Goal: Find specific page/section: Find specific page/section

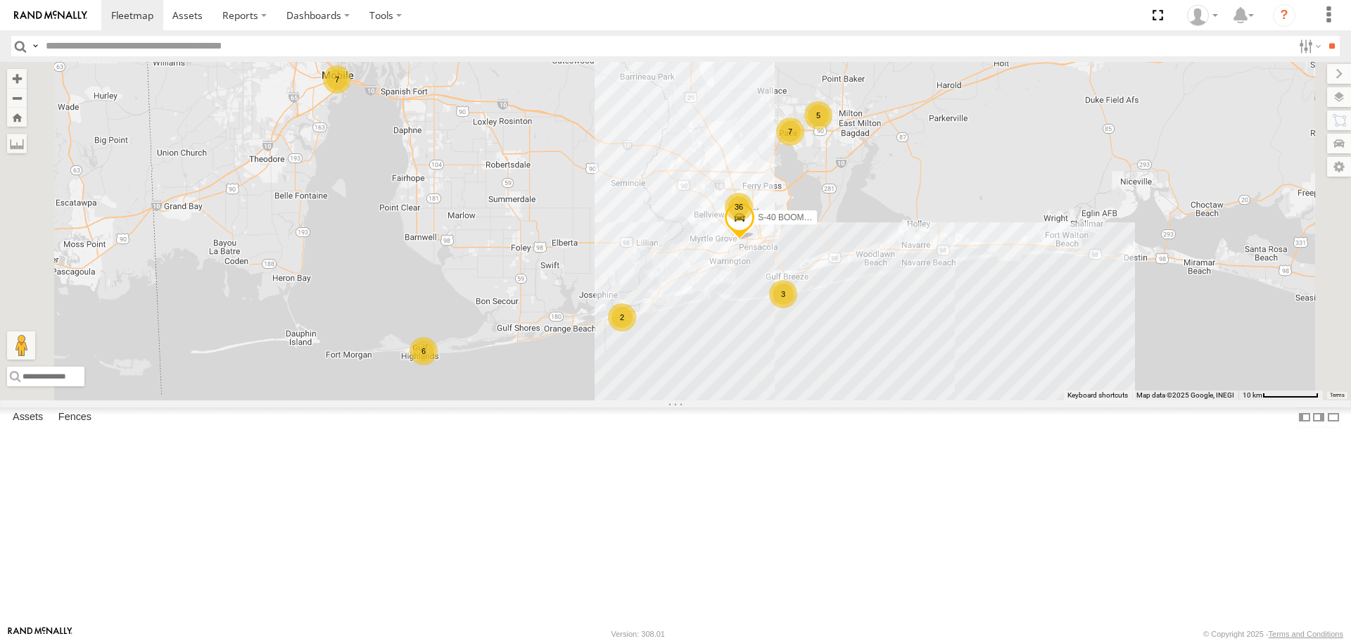
drag, startPoint x: 588, startPoint y: 543, endPoint x: 671, endPoint y: 461, distance: 116.9
click at [671, 400] on div "36 7 6 5 KUBOTA SIDE-BY-SIDE 2024 3 7 2 S-40 BOOM LIFT" at bounding box center [675, 231] width 1351 height 338
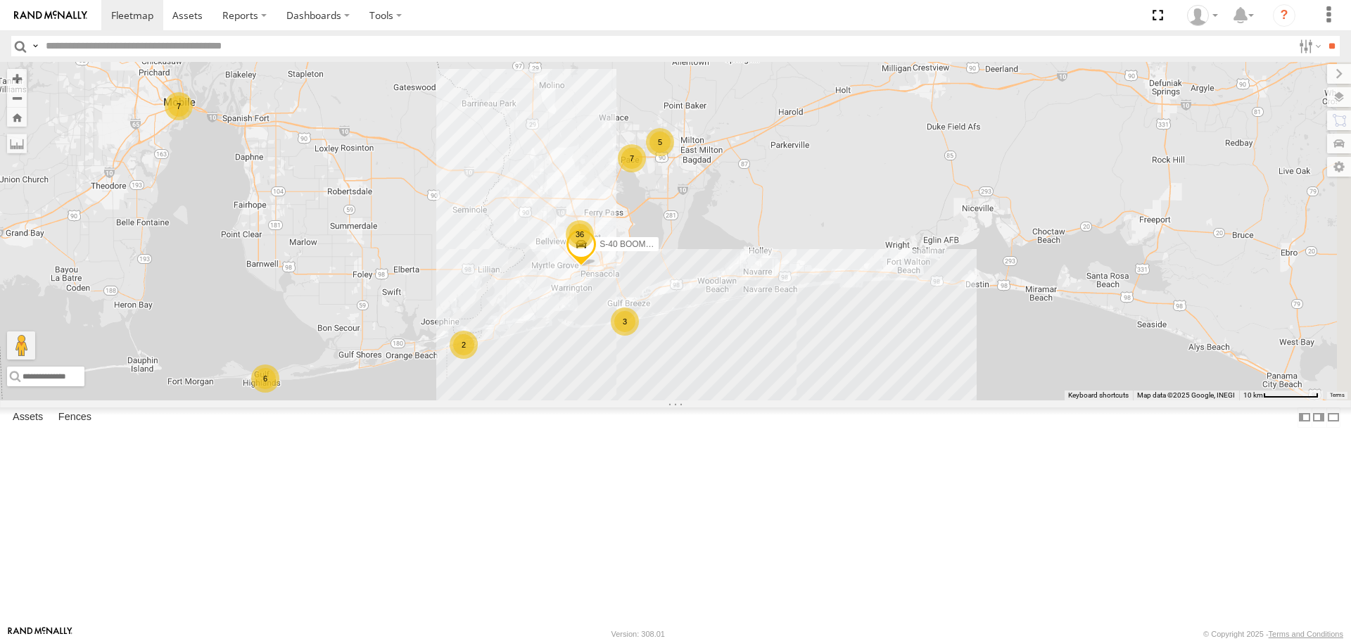
drag, startPoint x: 853, startPoint y: 285, endPoint x: 661, endPoint y: 424, distance: 237.3
click at [661, 400] on div "KUBOTA SIDE-BY-SIDE 2024 S-40 BOOM LIFT 36 7 6 5 3 7 2" at bounding box center [675, 231] width 1351 height 338
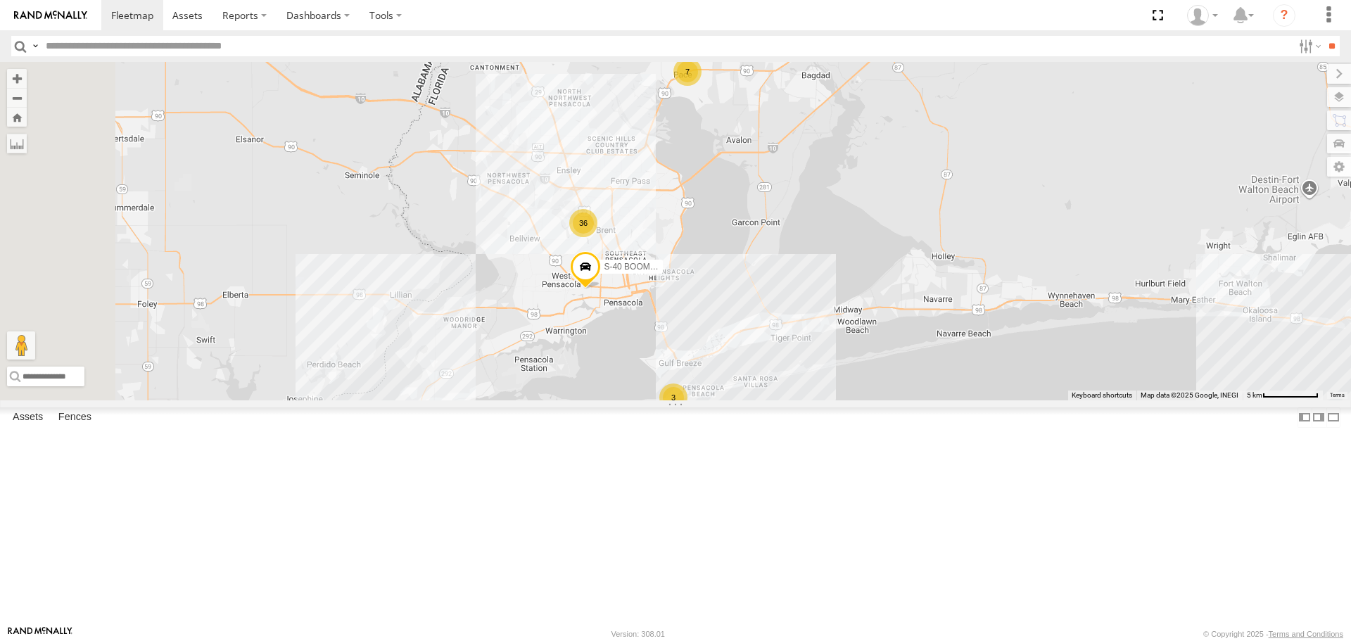
drag, startPoint x: 749, startPoint y: 404, endPoint x: 845, endPoint y: 362, distance: 104.6
click at [845, 362] on div "KUBOTA SIDE-BY-SIDE 2024 S-40 BOOM LIFT 36 5 3 7 2" at bounding box center [675, 231] width 1351 height 338
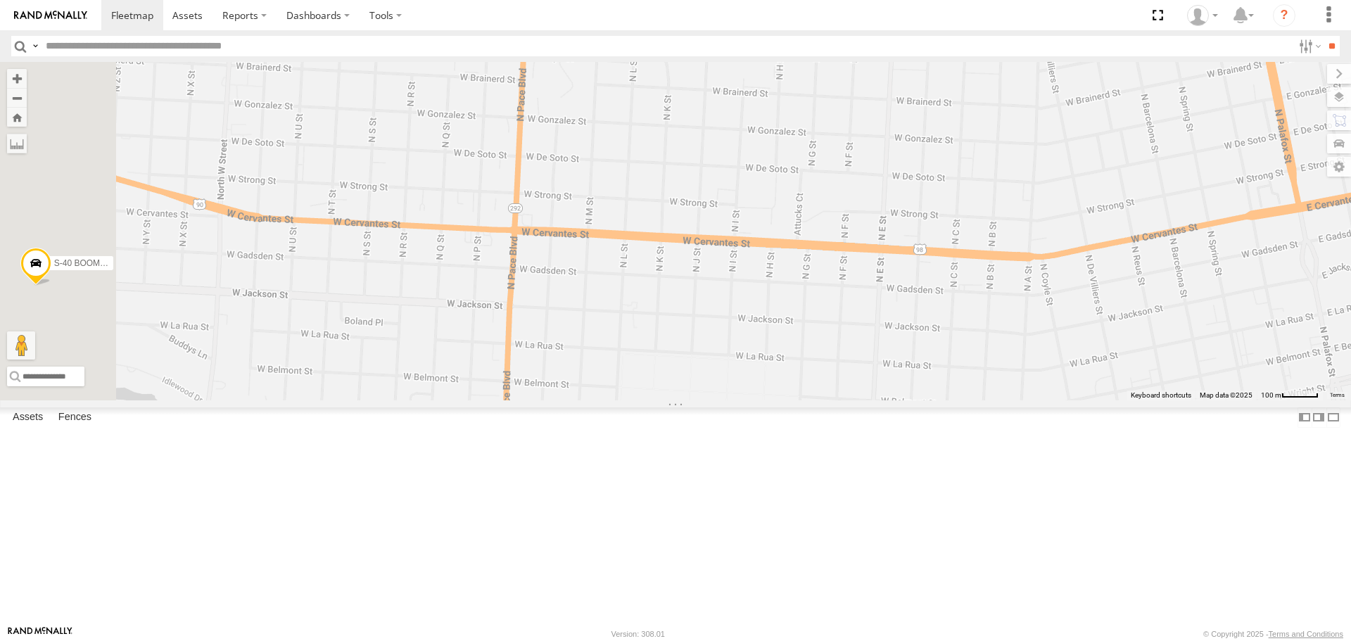
drag, startPoint x: 606, startPoint y: 412, endPoint x: 1065, endPoint y: 418, distance: 458.8
click at [1065, 400] on div "KUBOTA SIDE-BY-SIDE 2024 S-40 BOOM LIFT CS-3 F-550" at bounding box center [675, 231] width 1351 height 338
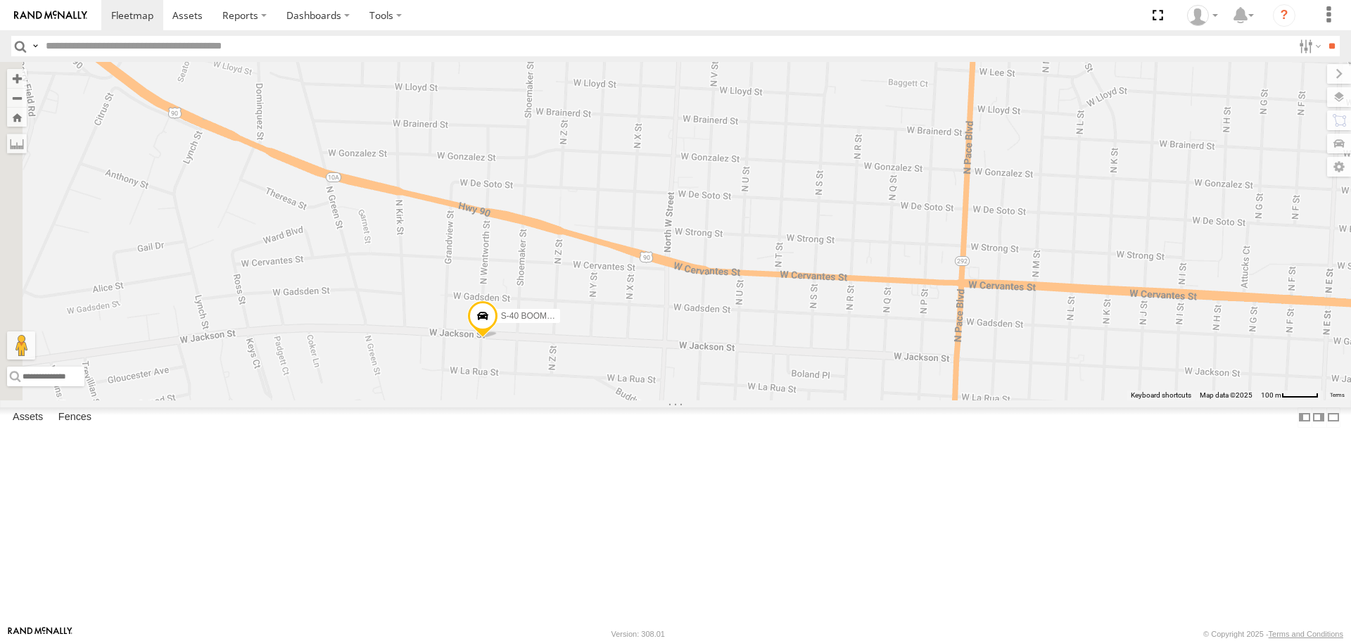
drag, startPoint x: 498, startPoint y: 364, endPoint x: 950, endPoint y: 418, distance: 454.8
click at [950, 400] on div "KUBOTA SIDE-BY-SIDE 2024 S-40 BOOM LIFT CS-3 F-550" at bounding box center [675, 231] width 1351 height 338
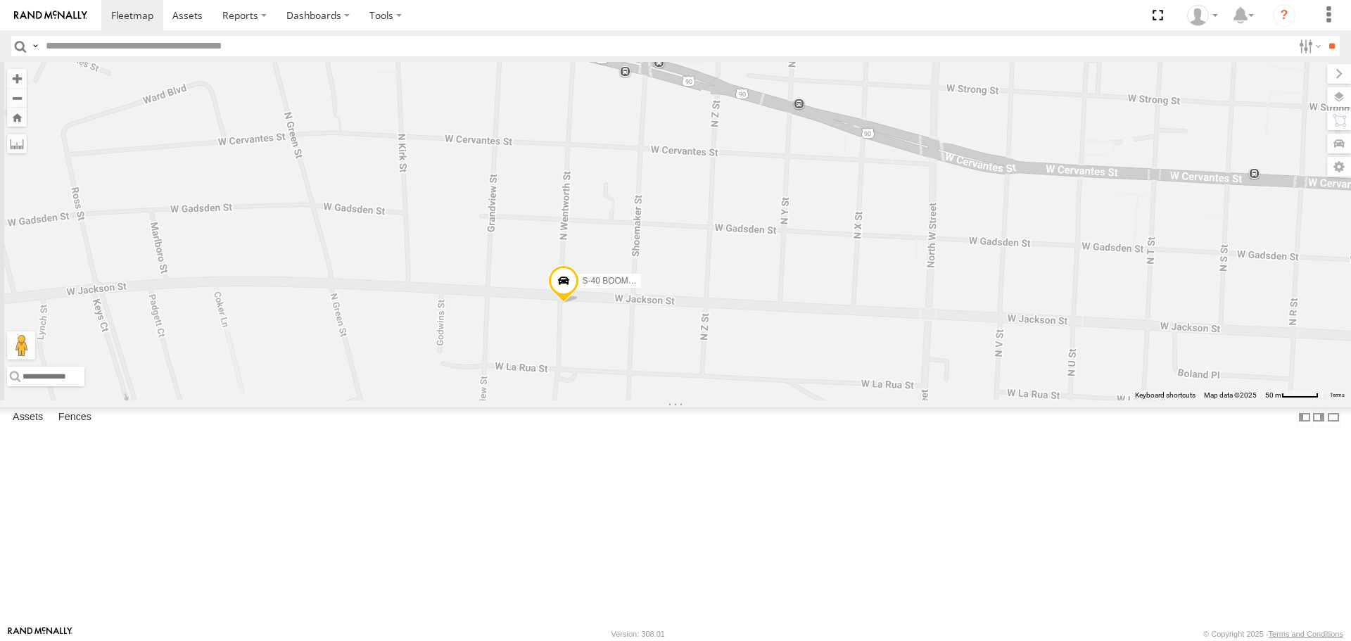
drag, startPoint x: 694, startPoint y: 447, endPoint x: 845, endPoint y: 429, distance: 152.3
click at [845, 400] on div "KUBOTA SIDE-BY-SIDE 2024 S-40 BOOM LIFT CS-3 F-550" at bounding box center [675, 231] width 1351 height 338
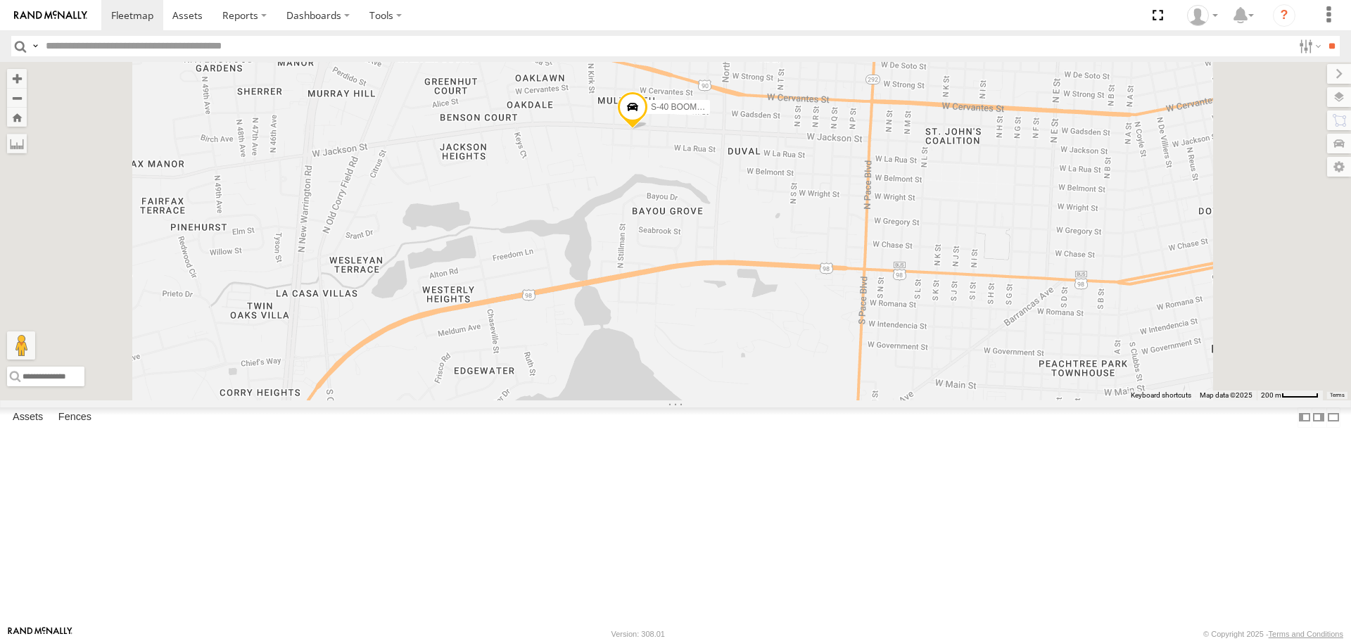
drag, startPoint x: 850, startPoint y: 501, endPoint x: 839, endPoint y: 300, distance: 201.5
click at [839, 300] on div "KUBOTA SIDE-BY-SIDE 2024 S-40 BOOM LIFT CS-3 F-550" at bounding box center [675, 231] width 1351 height 338
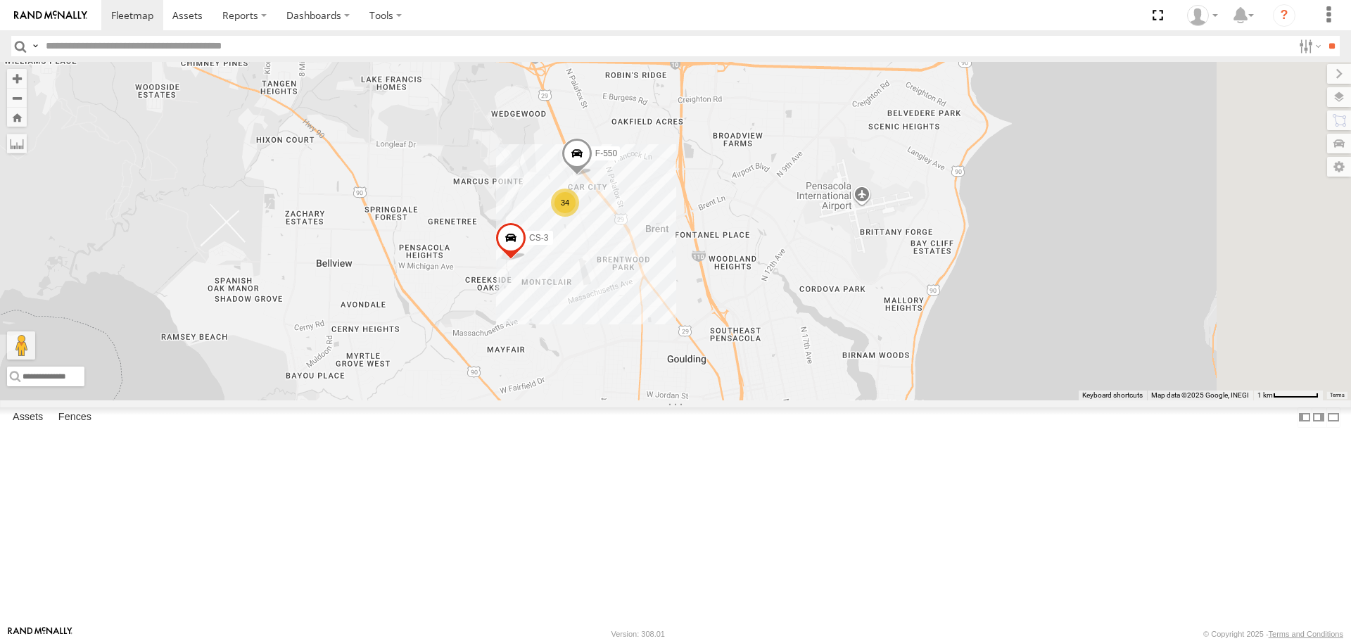
drag, startPoint x: 851, startPoint y: 220, endPoint x: 774, endPoint y: 443, distance: 235.2
click at [774, 400] on div "KUBOTA SIDE-BY-SIDE 2024 S-40 BOOM LIFT CS-3 F-550 34" at bounding box center [675, 231] width 1351 height 338
